Goal: Information Seeking & Learning: Learn about a topic

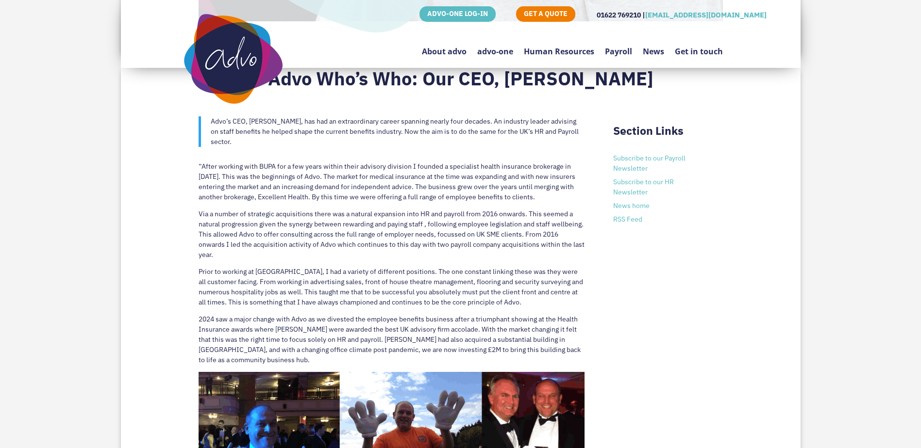
scroll to position [309, 0]
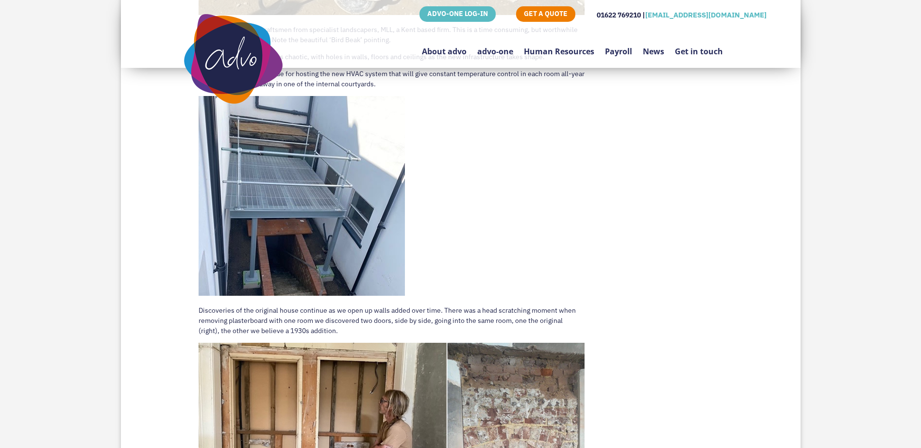
scroll to position [922, 0]
